Goal: Task Accomplishment & Management: Use online tool/utility

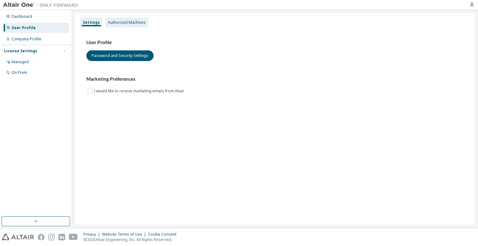
click at [109, 19] on div "Authorized Machines" at bounding box center [126, 23] width 43 height 10
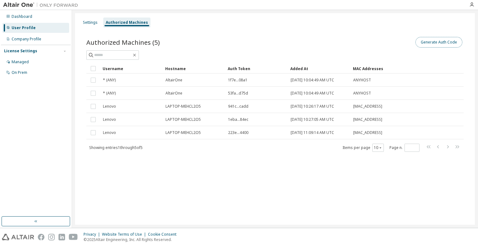
click at [438, 43] on button "Generate Auth Code" at bounding box center [439, 42] width 47 height 11
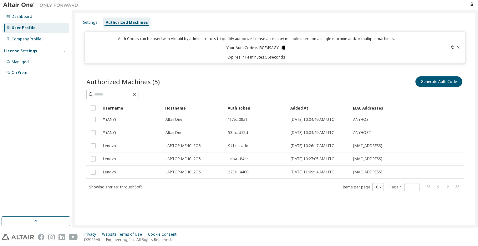
click at [285, 48] on icon at bounding box center [284, 48] width 6 height 6
click at [278, 77] on div "Generate Auth Code" at bounding box center [369, 81] width 189 height 13
click at [284, 49] on icon at bounding box center [283, 48] width 3 height 4
